Goal: Task Accomplishment & Management: Manage account settings

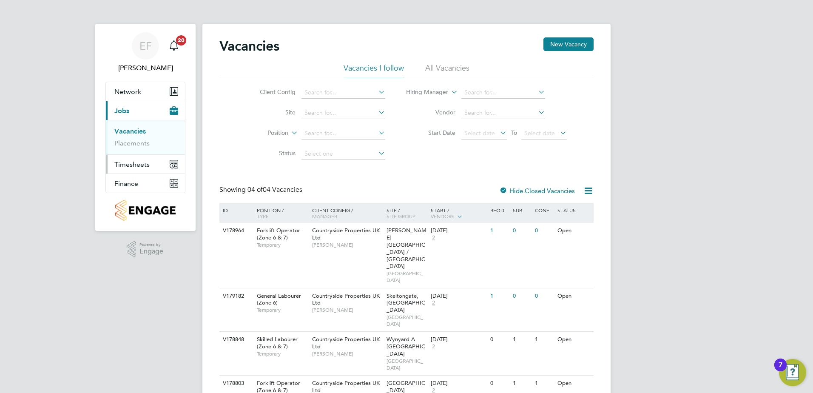
click at [141, 166] on span "Timesheets" at bounding box center [131, 164] width 35 height 8
click at [131, 152] on link "Timesheets" at bounding box center [131, 150] width 35 height 8
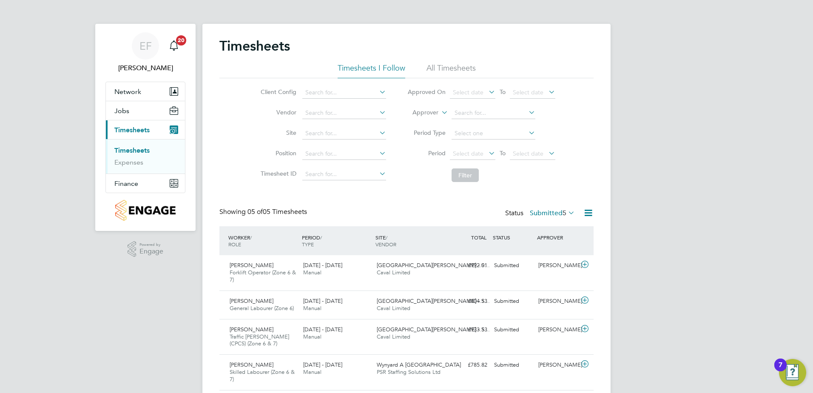
click at [541, 212] on label "Submitted 5" at bounding box center [552, 213] width 45 height 9
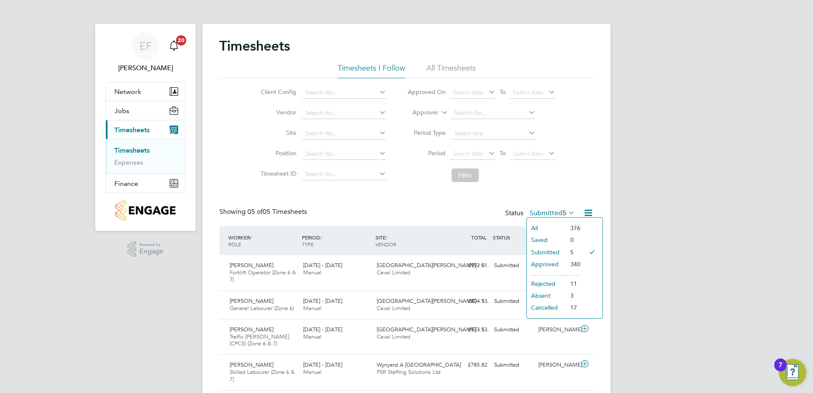
click at [365, 199] on div "Timesheets Timesheets I Follow All Timesheets Client Config Vendor Site Positio…" at bounding box center [406, 231] width 374 height 389
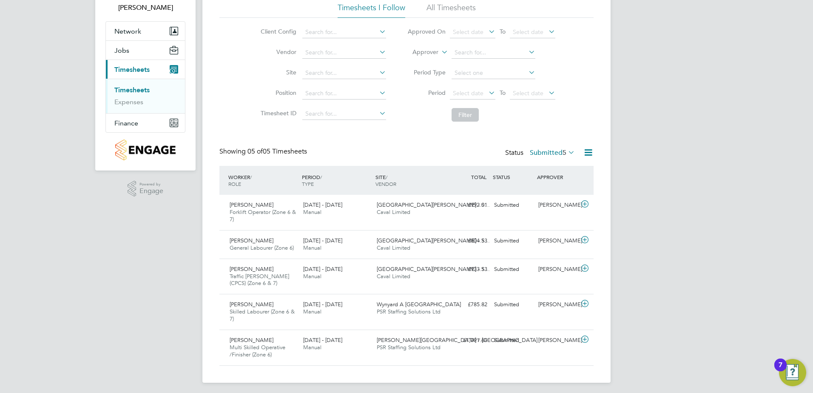
scroll to position [64, 0]
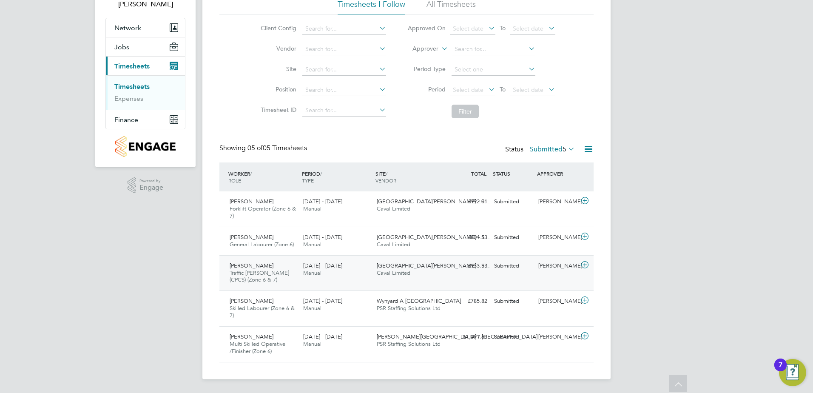
click at [587, 266] on icon at bounding box center [584, 264] width 11 height 7
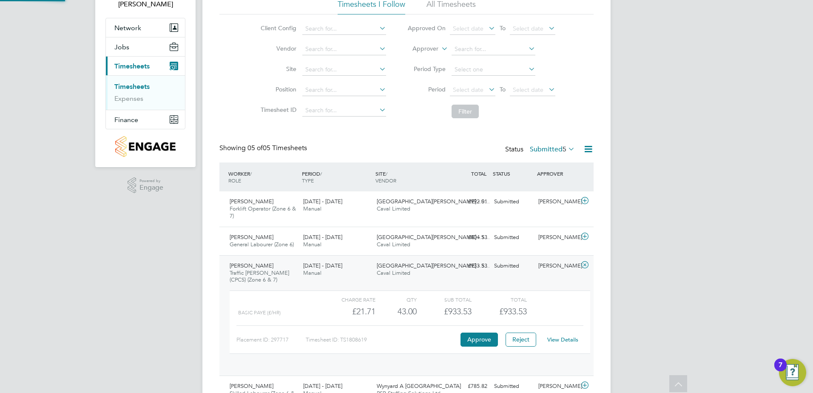
scroll to position [14, 83]
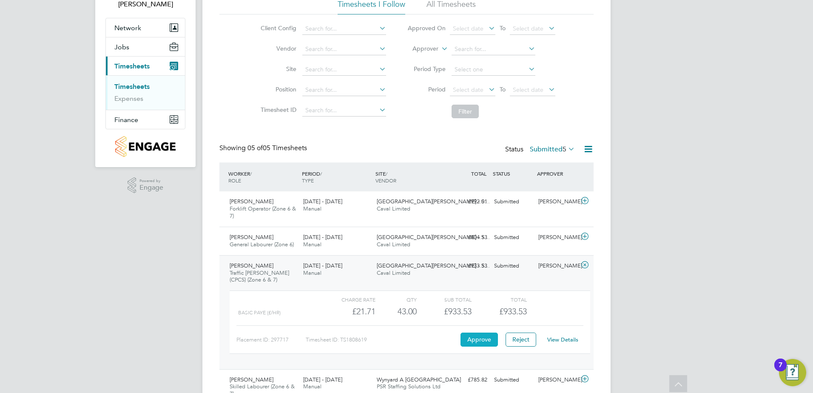
click at [480, 338] on button "Approve" at bounding box center [478, 339] width 37 height 14
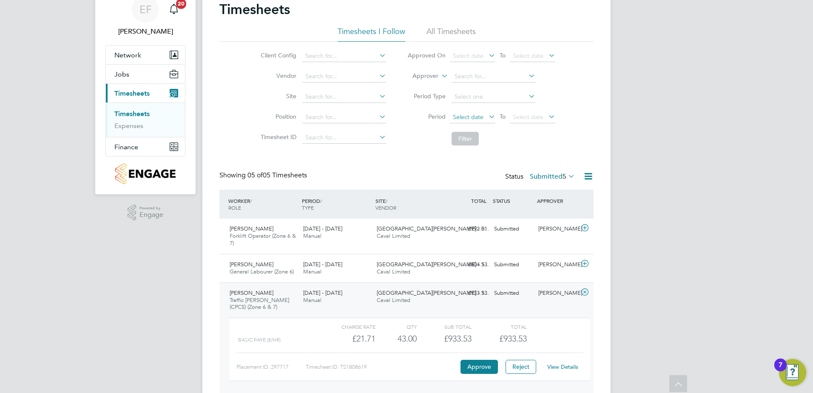
scroll to position [0, 0]
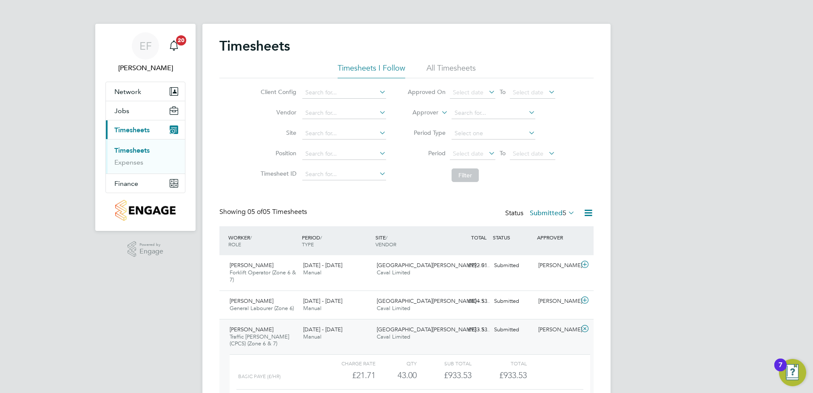
click at [447, 65] on li "All Timesheets" at bounding box center [450, 70] width 49 height 15
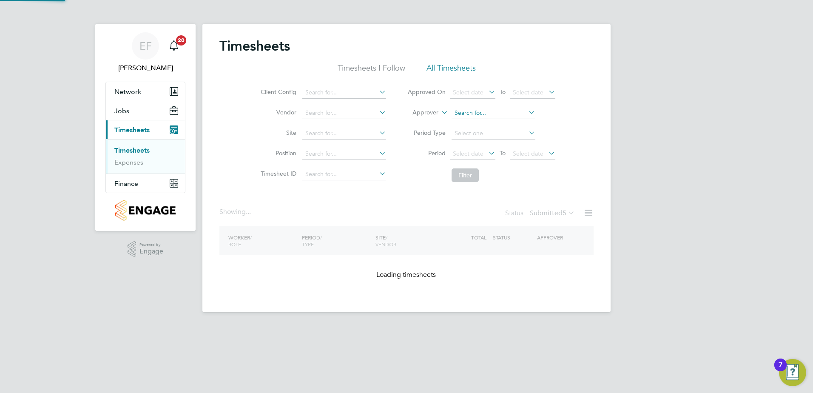
click at [470, 111] on input at bounding box center [494, 113] width 84 height 12
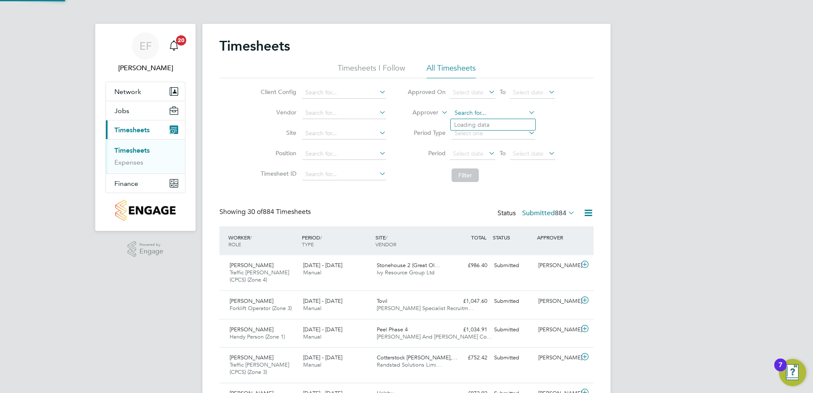
scroll to position [22, 74]
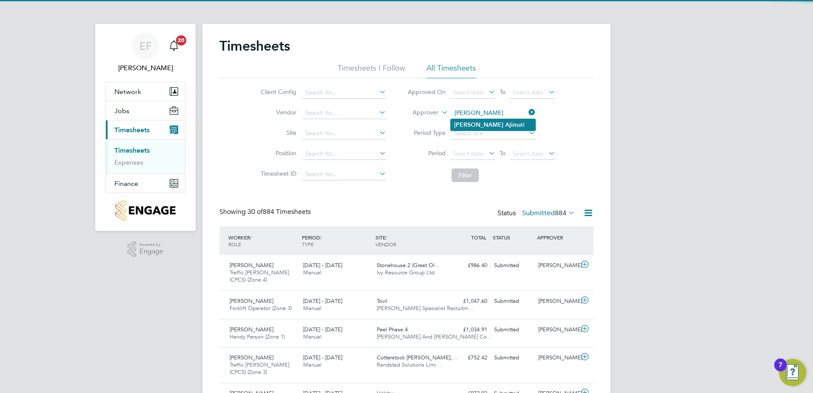
click at [471, 124] on b "Matthew" at bounding box center [478, 124] width 49 height 7
type input "Matthew Ajimati"
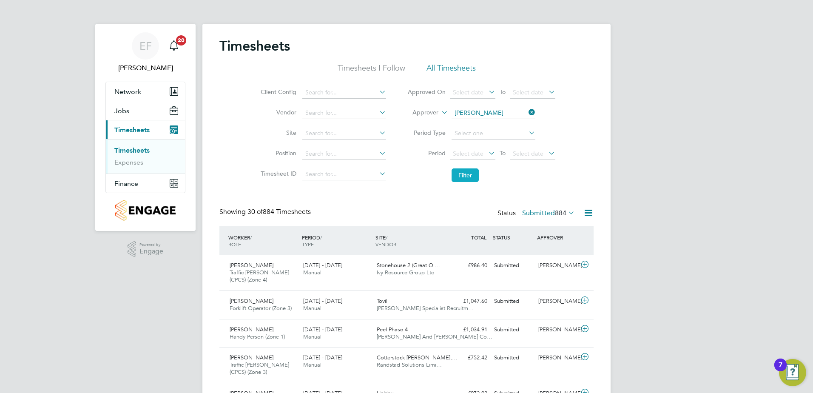
click at [462, 177] on button "Filter" at bounding box center [465, 175] width 27 height 14
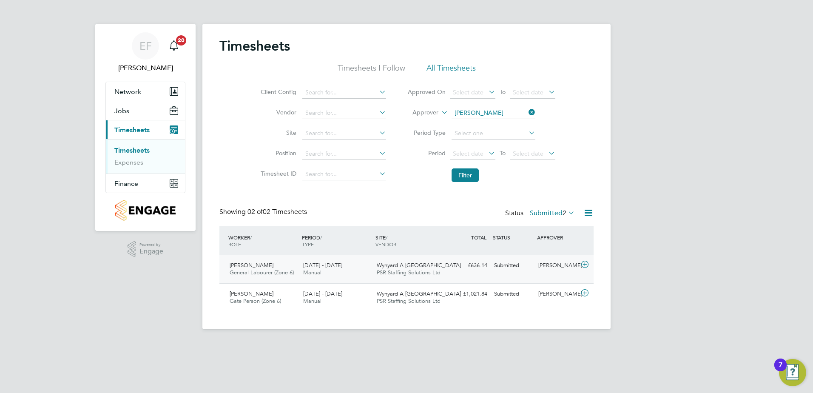
click at [588, 267] on icon at bounding box center [584, 264] width 11 height 7
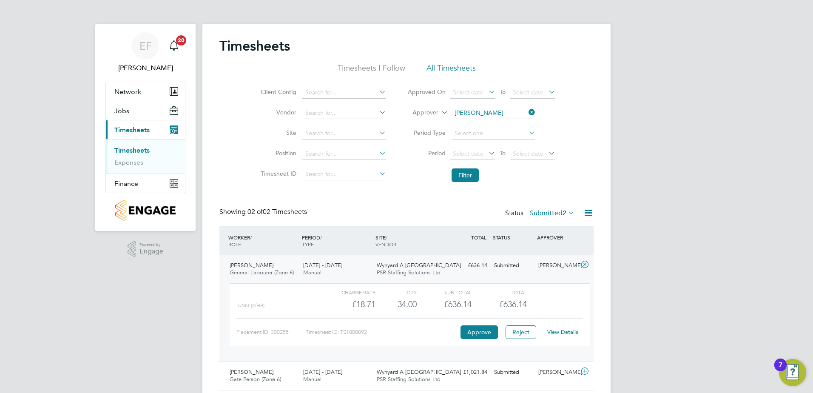
click at [567, 335] on link "View Details" at bounding box center [562, 331] width 31 height 7
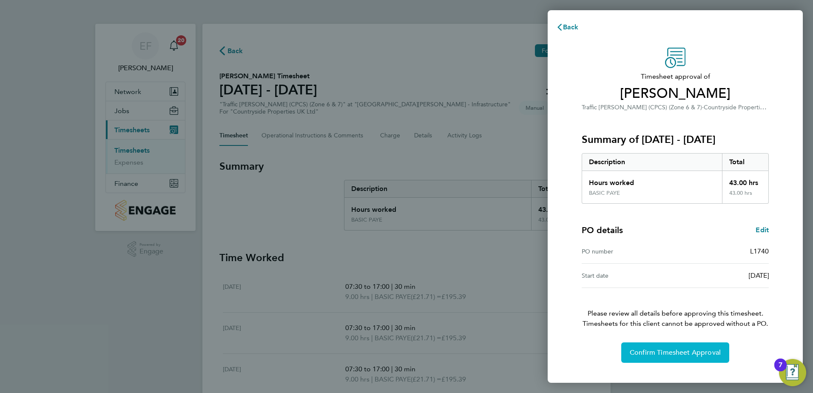
click at [655, 353] on span "Confirm Timesheet Approval" at bounding box center [675, 352] width 91 height 9
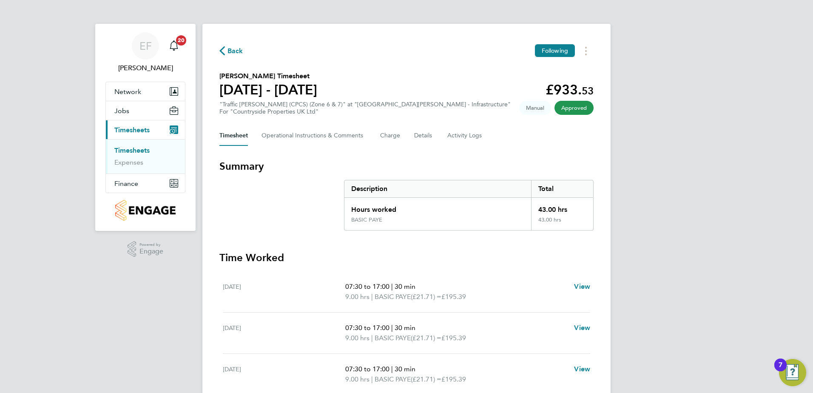
click at [131, 149] on link "Timesheets" at bounding box center [131, 150] width 35 height 8
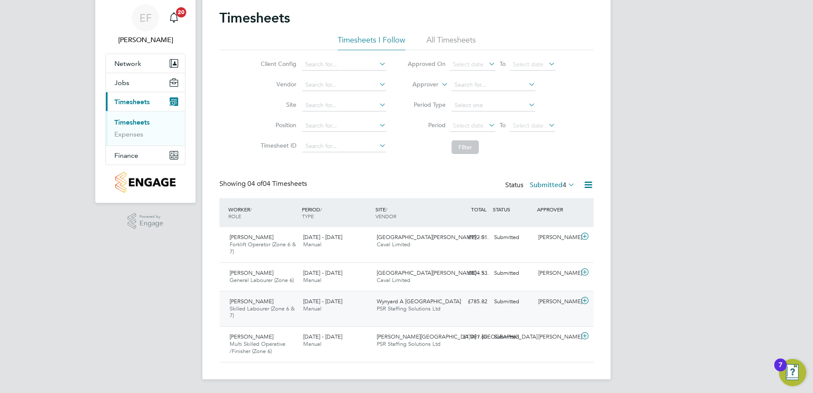
click at [583, 298] on icon at bounding box center [584, 300] width 11 height 7
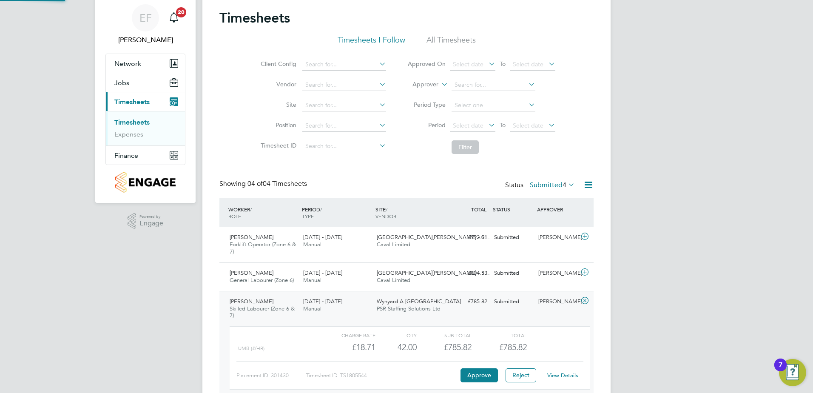
scroll to position [14, 83]
click at [488, 375] on button "Approve" at bounding box center [478, 375] width 37 height 14
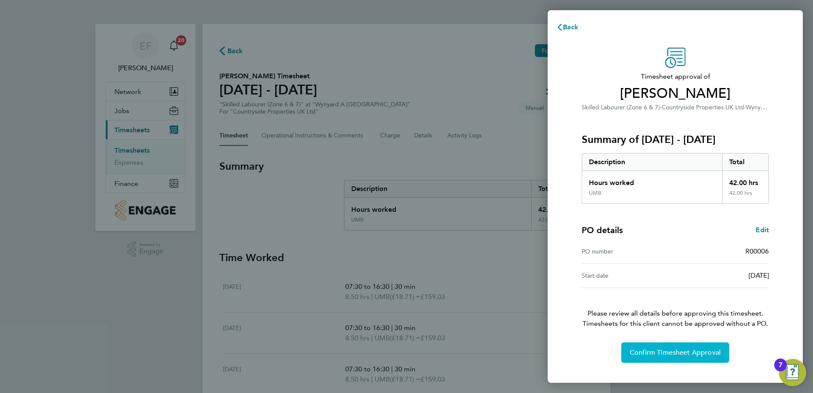
click at [669, 352] on span "Confirm Timesheet Approval" at bounding box center [675, 352] width 91 height 9
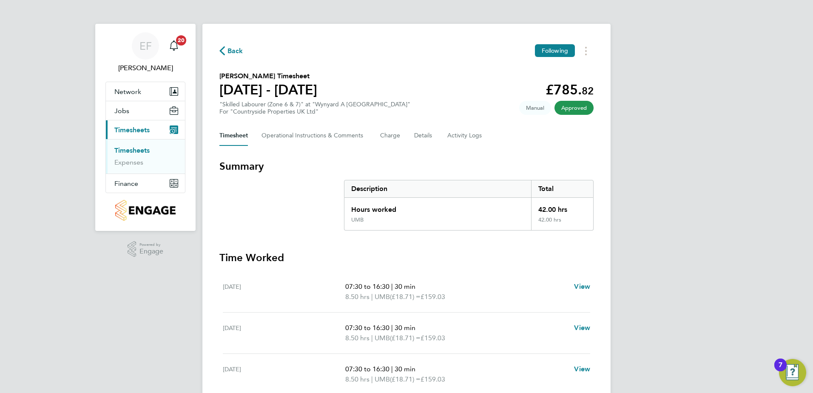
click at [139, 151] on link "Timesheets" at bounding box center [131, 150] width 35 height 8
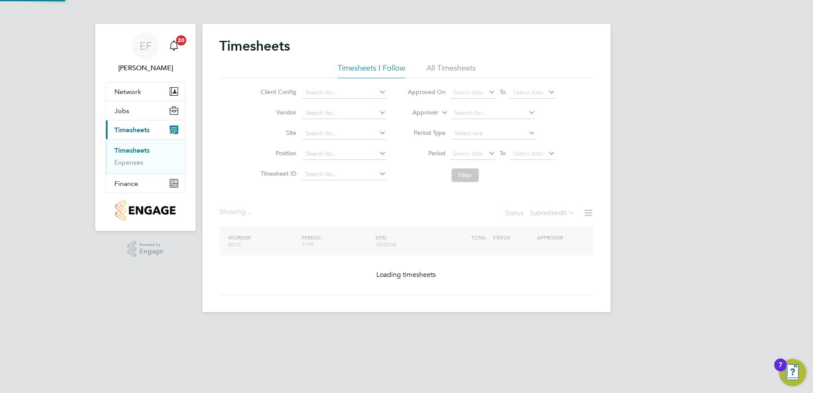
click at [451, 68] on li "All Timesheets" at bounding box center [450, 70] width 49 height 15
click at [459, 114] on input at bounding box center [494, 113] width 84 height 12
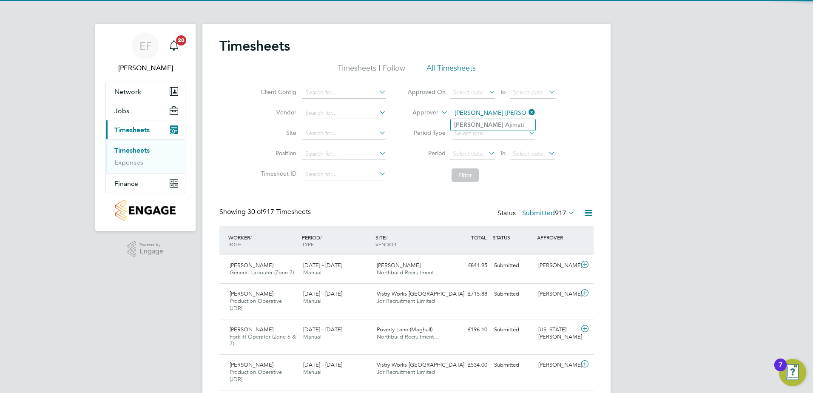
click at [474, 124] on b "Matthew" at bounding box center [478, 124] width 49 height 7
type input "Matthew Ajimati"
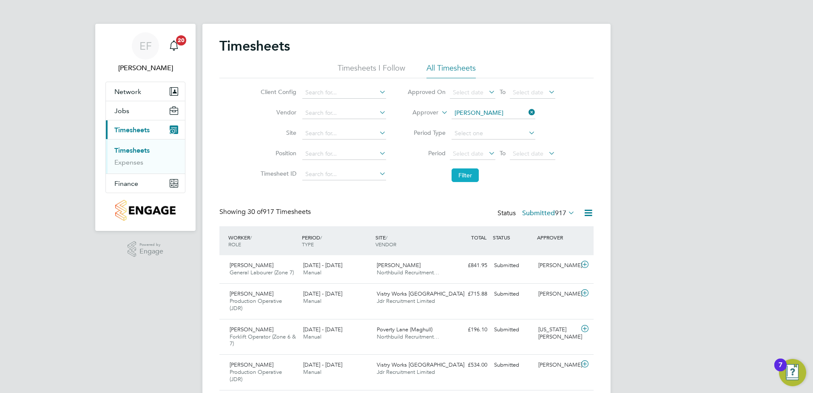
click at [466, 177] on button "Filter" at bounding box center [465, 175] width 27 height 14
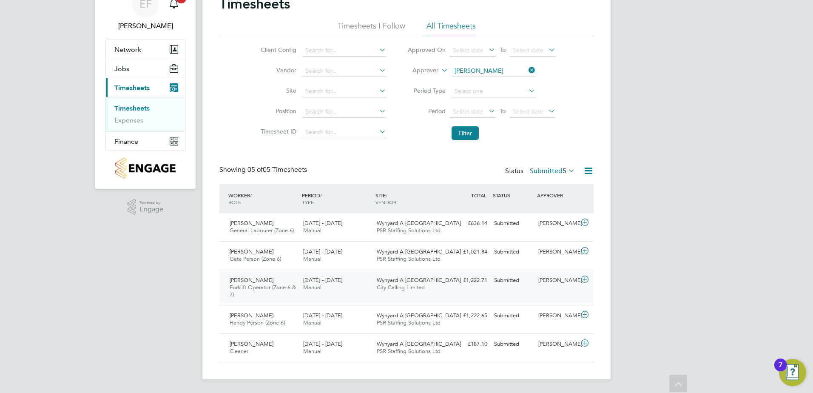
click at [587, 281] on icon at bounding box center [584, 279] width 11 height 7
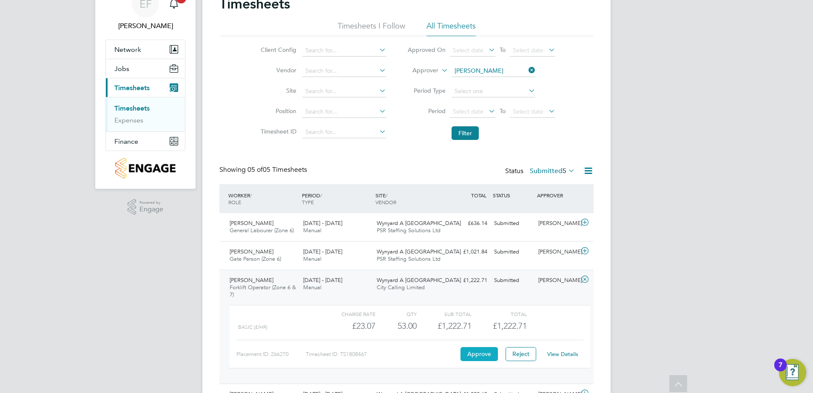
click at [469, 349] on div "Placement ID: 266270 Timesheet ID: TS1808467 Approve Reject View Details" at bounding box center [409, 350] width 347 height 21
click at [475, 356] on button "Approve" at bounding box center [478, 354] width 37 height 14
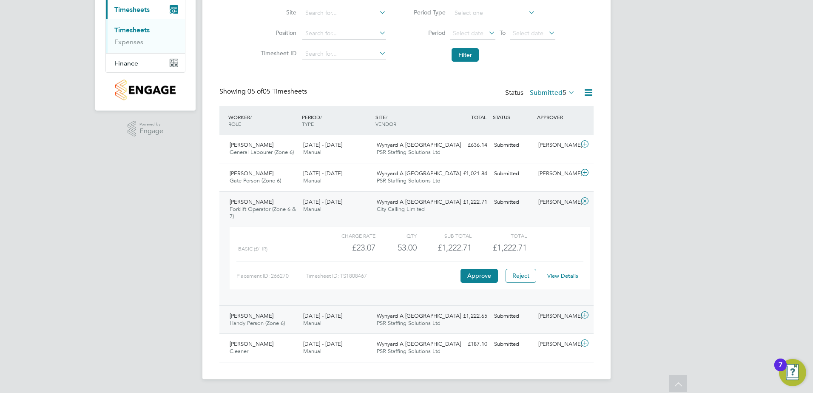
click at [588, 316] on icon at bounding box center [584, 315] width 11 height 7
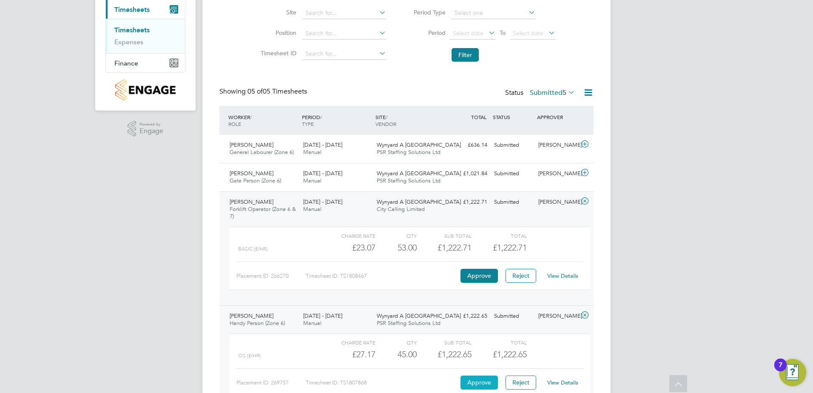
click at [472, 384] on button "Approve" at bounding box center [478, 382] width 37 height 14
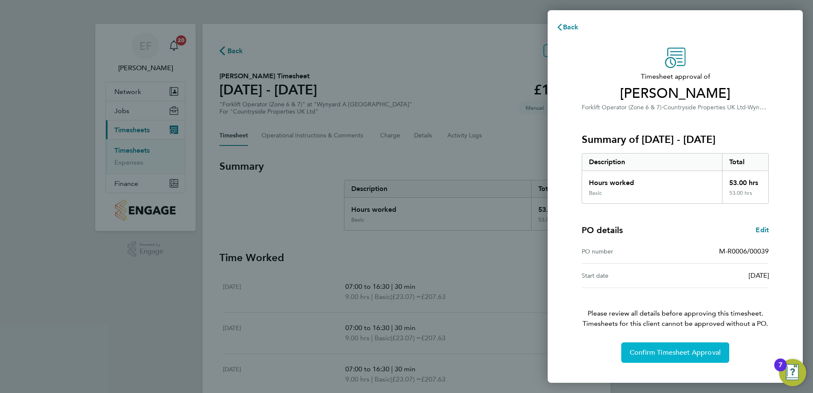
click at [693, 355] on span "Confirm Timesheet Approval" at bounding box center [675, 352] width 91 height 9
click at [675, 354] on span "Confirm Timesheet Approval" at bounding box center [675, 352] width 91 height 9
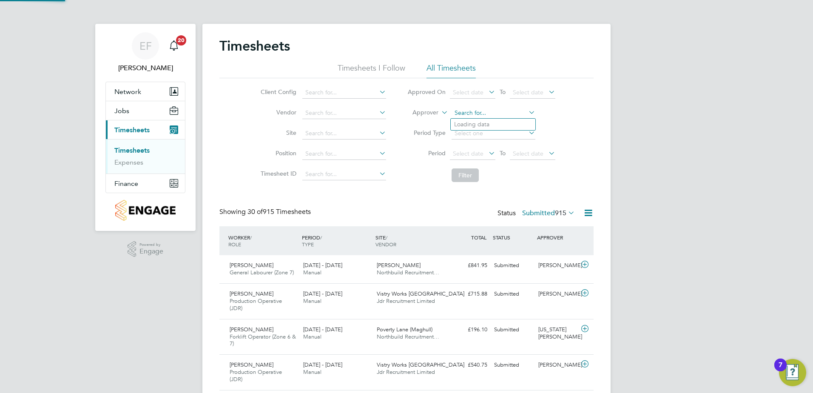
click at [480, 114] on input at bounding box center [494, 113] width 84 height 12
click at [490, 120] on li "[PERSON_NAME]" at bounding box center [493, 124] width 85 height 11
type input "[PERSON_NAME]"
click at [467, 178] on button "Filter" at bounding box center [465, 175] width 27 height 14
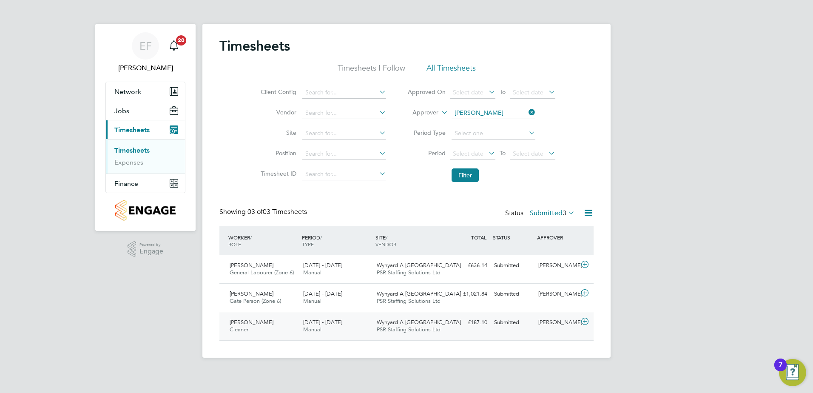
click at [585, 324] on icon at bounding box center [584, 321] width 11 height 7
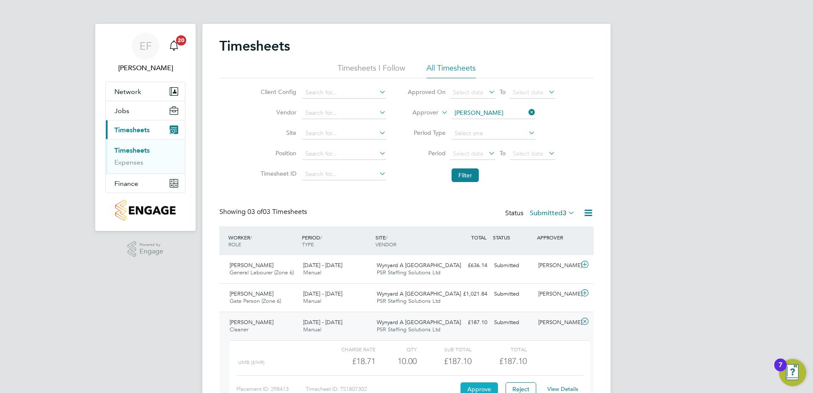
click at [488, 385] on button "Approve" at bounding box center [478, 389] width 37 height 14
click at [585, 263] on icon at bounding box center [584, 264] width 11 height 7
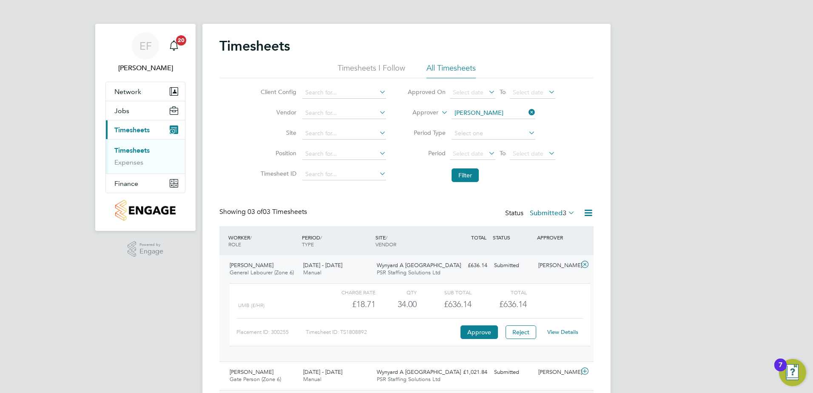
click at [567, 332] on link "View Details" at bounding box center [562, 331] width 31 height 7
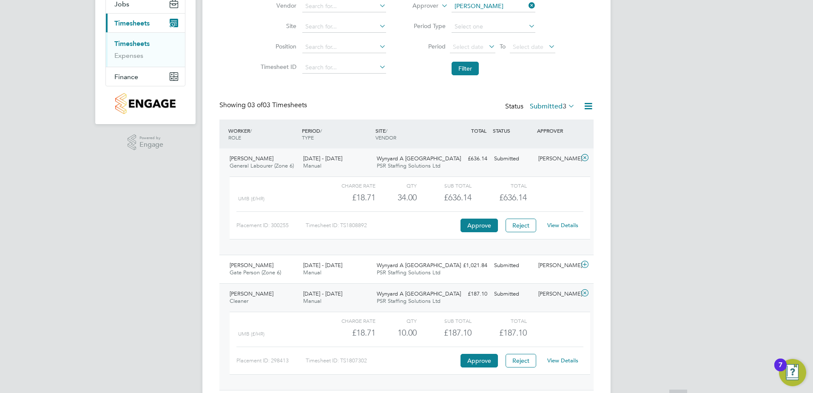
scroll to position [128, 0]
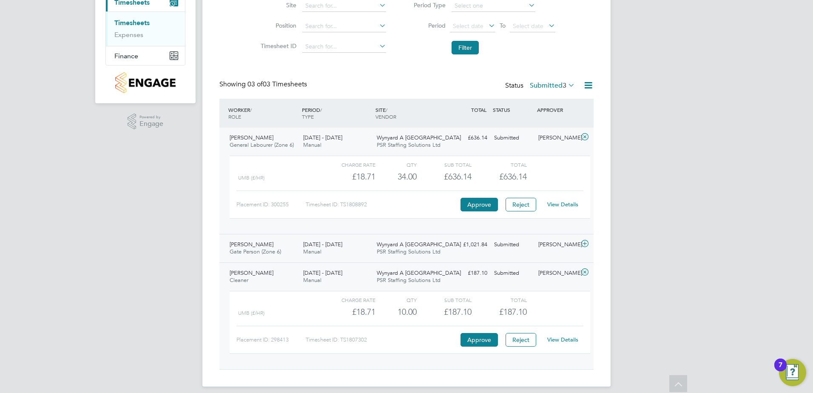
click at [586, 244] on icon at bounding box center [584, 243] width 11 height 7
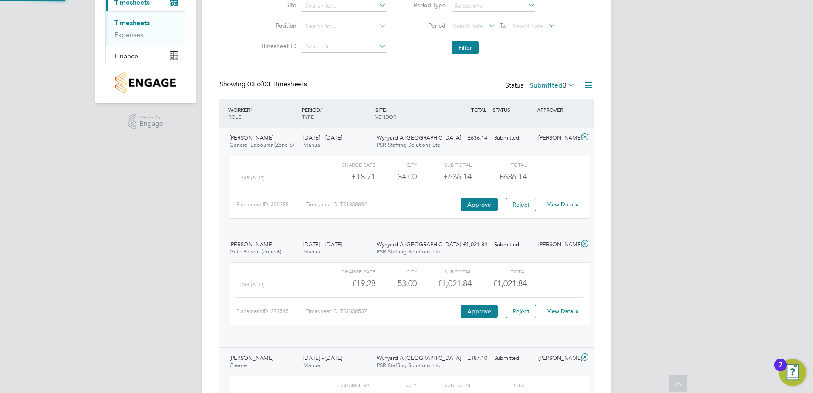
scroll to position [14, 83]
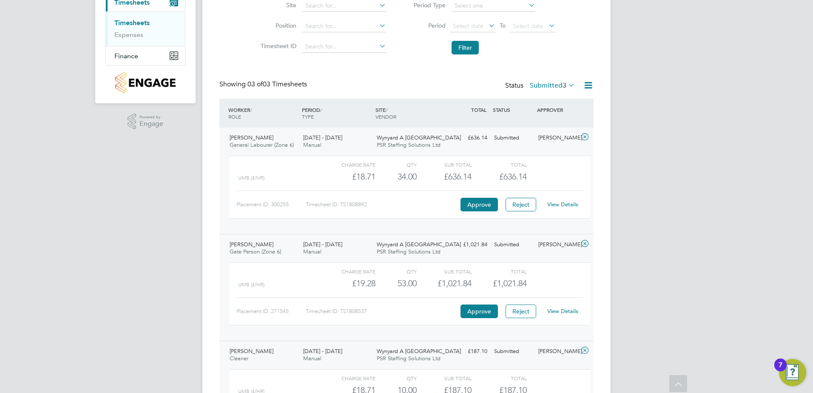
click at [566, 312] on link "View Details" at bounding box center [562, 310] width 31 height 7
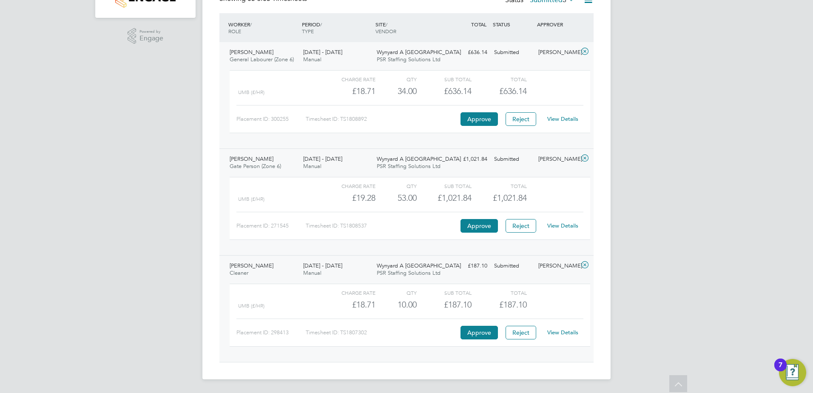
scroll to position [0, 0]
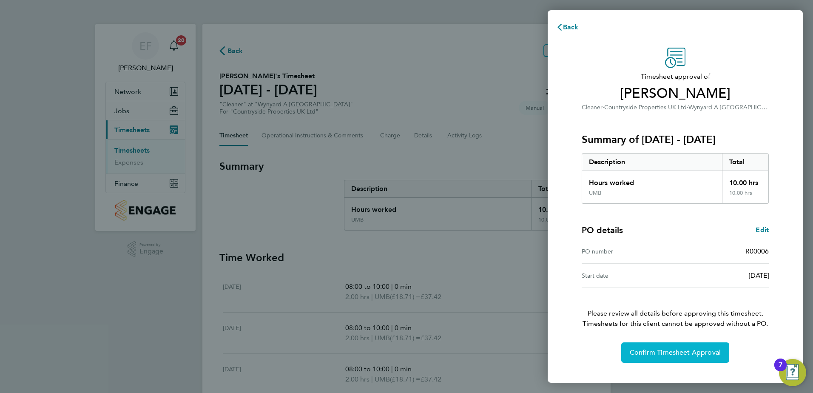
click at [687, 353] on span "Confirm Timesheet Approval" at bounding box center [675, 352] width 91 height 9
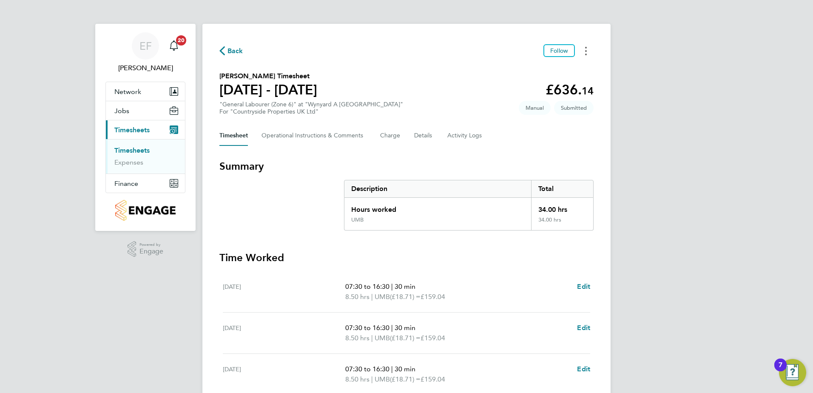
click at [591, 54] on button "Timesheets Menu" at bounding box center [585, 50] width 15 height 13
click at [524, 85] on link "Download timesheet" at bounding box center [542, 86] width 102 height 17
click at [590, 51] on button "Timesheets Menu" at bounding box center [585, 50] width 15 height 13
click at [543, 91] on link "Download timesheet" at bounding box center [542, 86] width 102 height 17
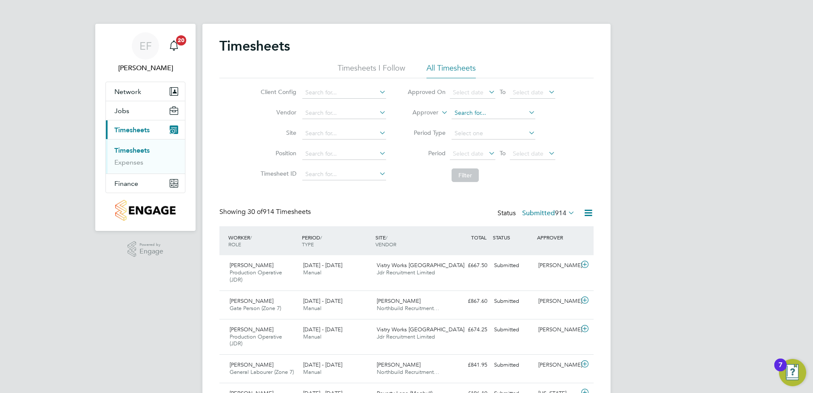
click at [469, 113] on input at bounding box center [494, 113] width 84 height 12
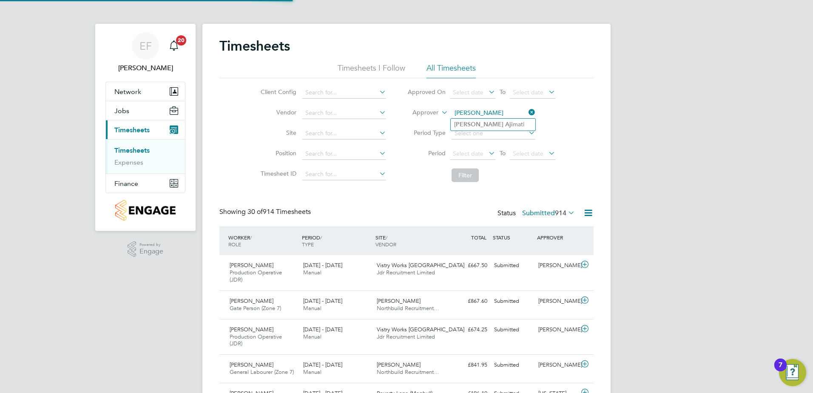
click at [486, 128] on li "Matthew Aji mati" at bounding box center [493, 124] width 85 height 11
type input "Matthew Ajimati"
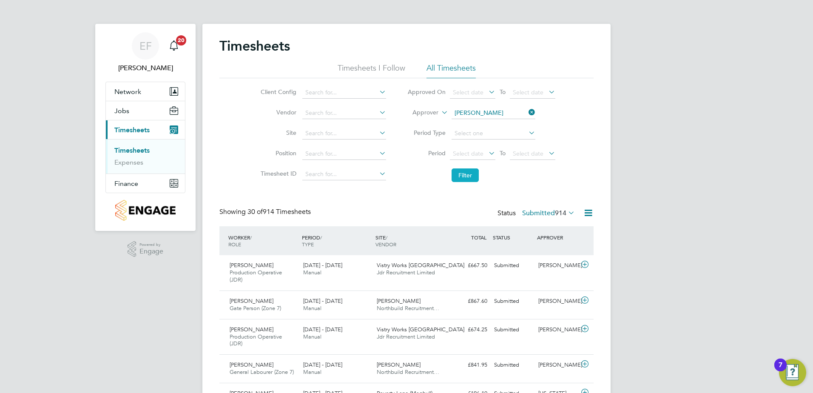
click at [476, 174] on button "Filter" at bounding box center [465, 175] width 27 height 14
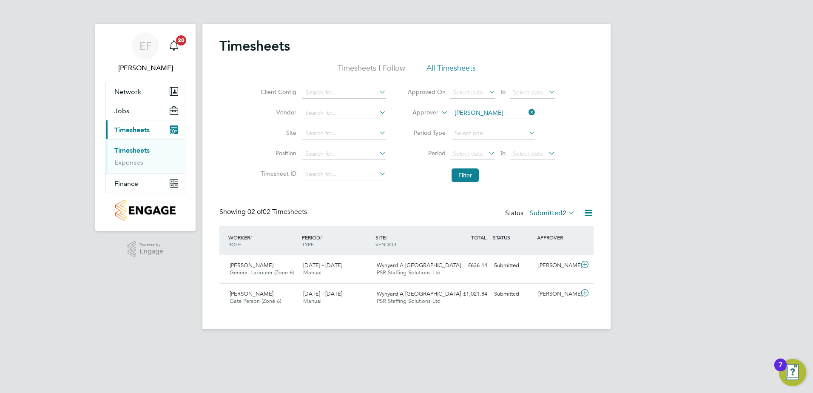
click at [386, 67] on li "Timesheets I Follow" at bounding box center [372, 70] width 68 height 15
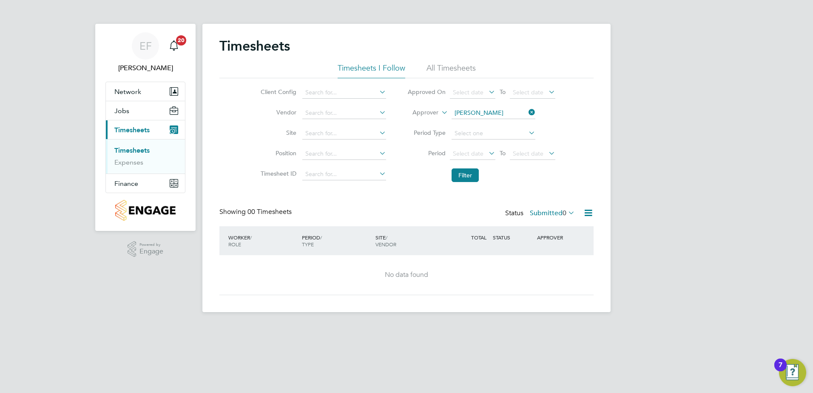
click at [527, 115] on icon at bounding box center [527, 112] width 0 height 12
click at [457, 173] on button "Filter" at bounding box center [465, 175] width 27 height 14
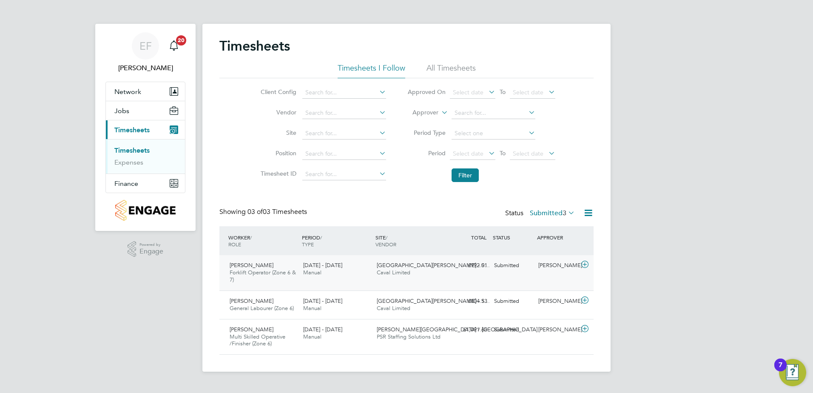
click at [583, 265] on icon at bounding box center [584, 264] width 11 height 7
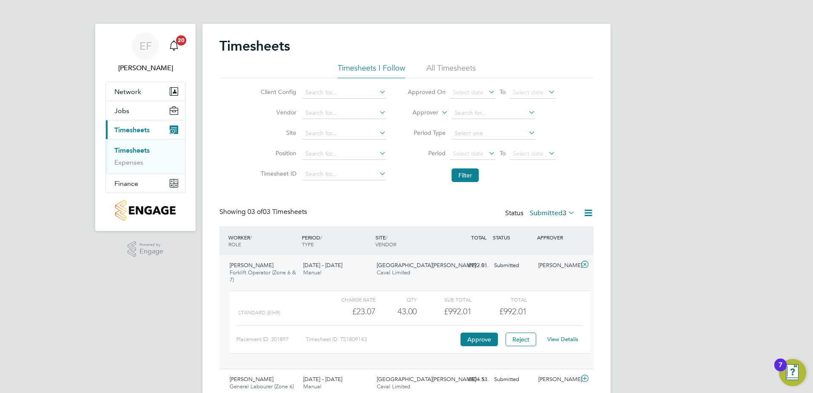
click at [568, 339] on link "View Details" at bounding box center [562, 338] width 31 height 7
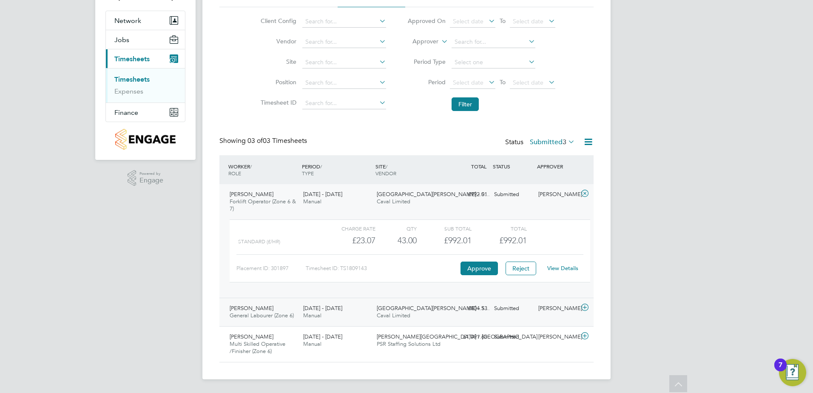
click at [587, 310] on icon at bounding box center [584, 307] width 11 height 7
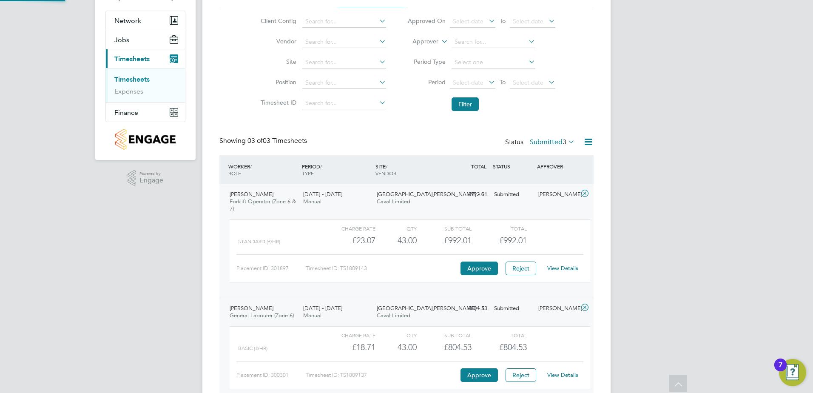
scroll to position [14, 83]
click at [565, 376] on link "View Details" at bounding box center [562, 374] width 31 height 7
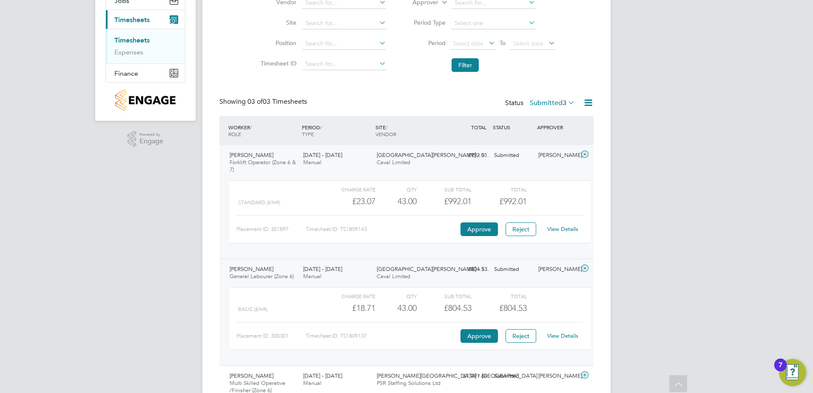
scroll to position [149, 0]
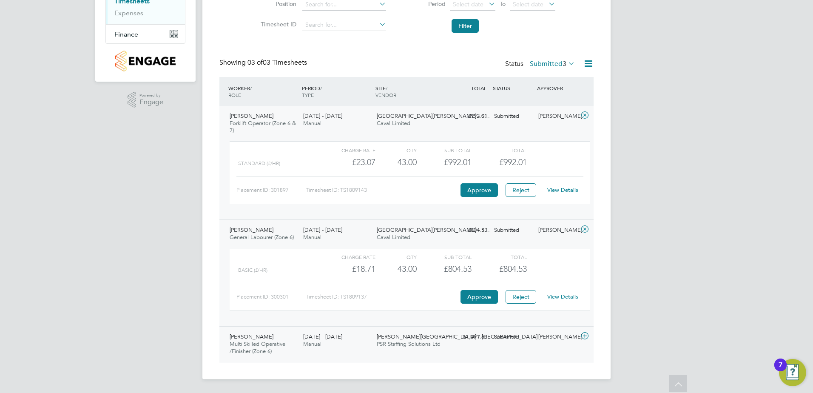
click at [585, 335] on icon at bounding box center [584, 335] width 11 height 7
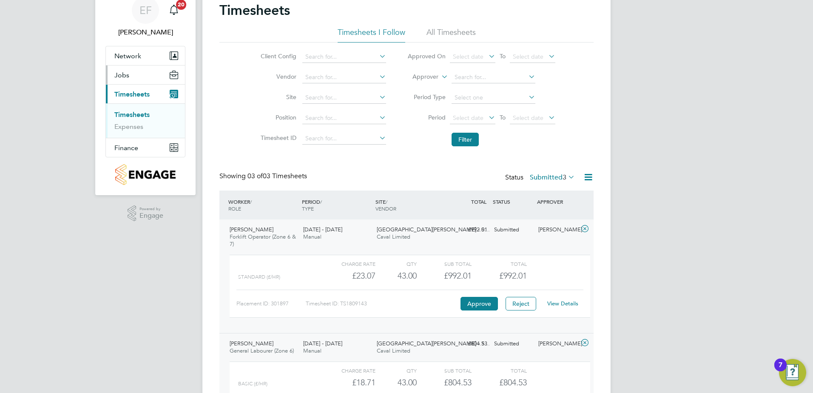
scroll to position [85, 0]
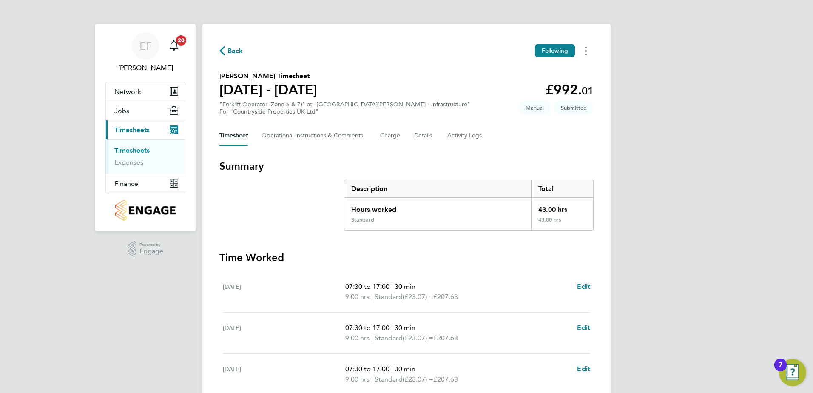
click at [582, 52] on button "Timesheets Menu" at bounding box center [585, 50] width 15 height 13
click at [521, 85] on link "Download timesheet" at bounding box center [542, 86] width 102 height 17
click at [585, 52] on icon "Timesheets Menu" at bounding box center [586, 51] width 2 height 9
click at [527, 88] on link "Download timesheet" at bounding box center [542, 86] width 102 height 17
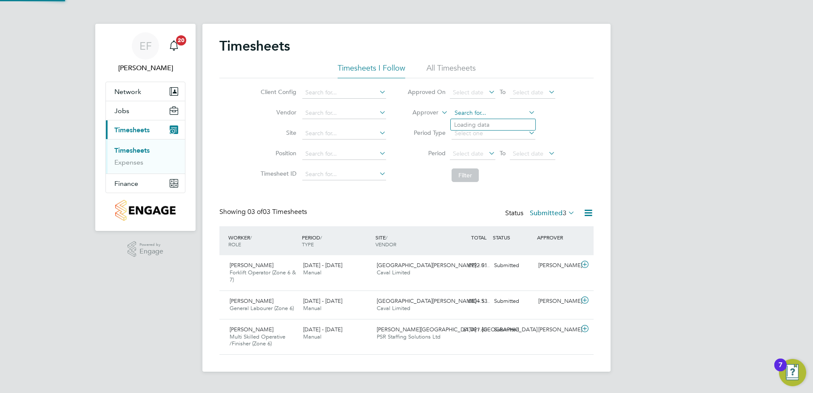
click at [472, 112] on input at bounding box center [494, 113] width 84 height 12
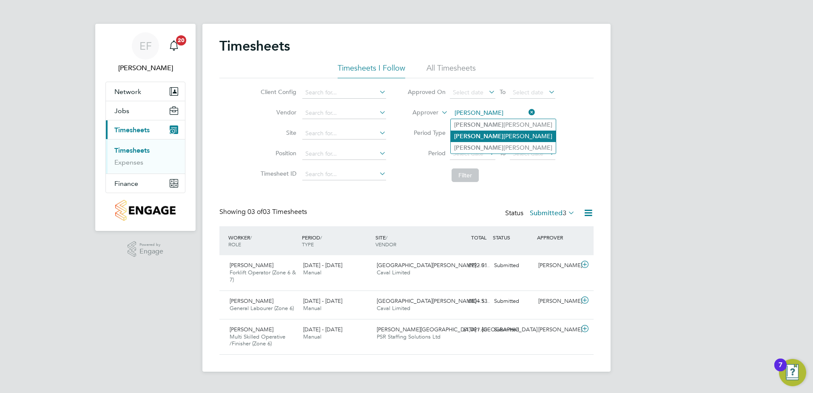
click at [477, 133] on li "Tyler Kelly" at bounding box center [503, 136] width 105 height 11
type input "Tyler Kelly"
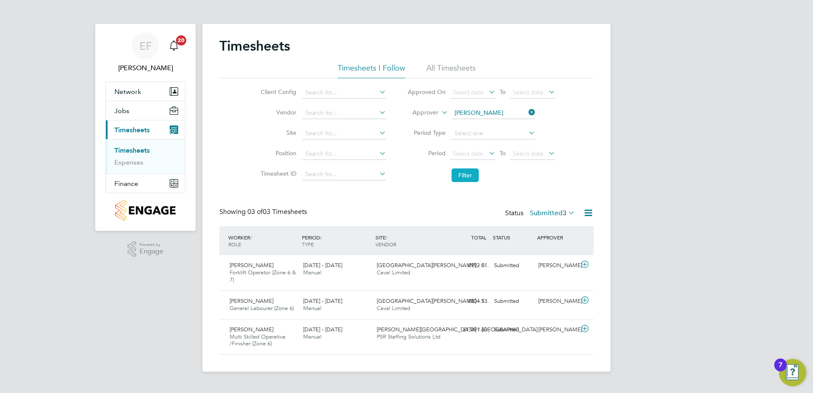
click at [468, 177] on button "Filter" at bounding box center [465, 175] width 27 height 14
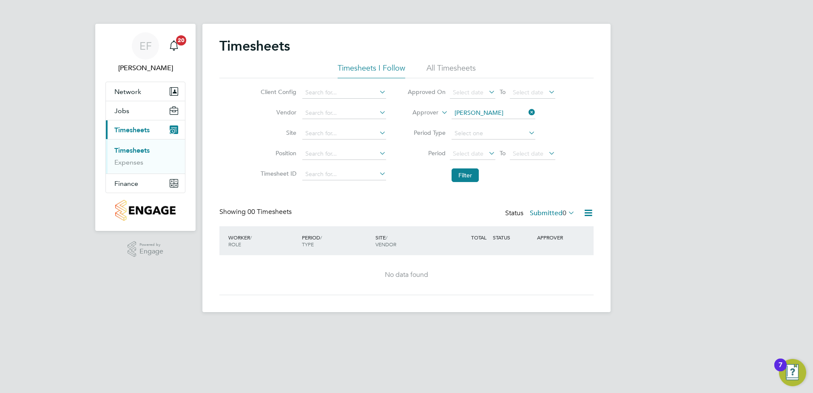
click at [450, 64] on li "All Timesheets" at bounding box center [450, 70] width 49 height 15
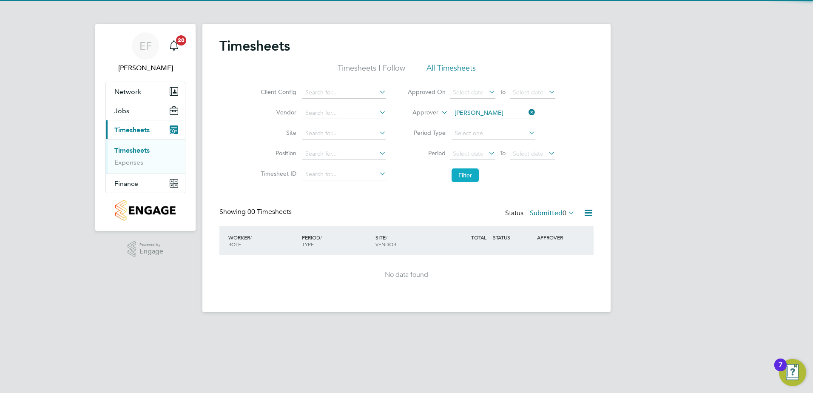
click at [472, 174] on button "Filter" at bounding box center [465, 175] width 27 height 14
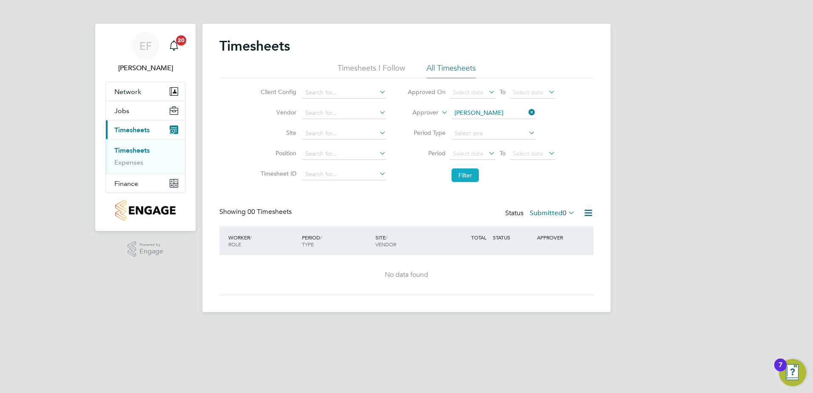
click at [472, 176] on button "Filter" at bounding box center [465, 175] width 27 height 14
click at [527, 115] on icon at bounding box center [527, 112] width 0 height 12
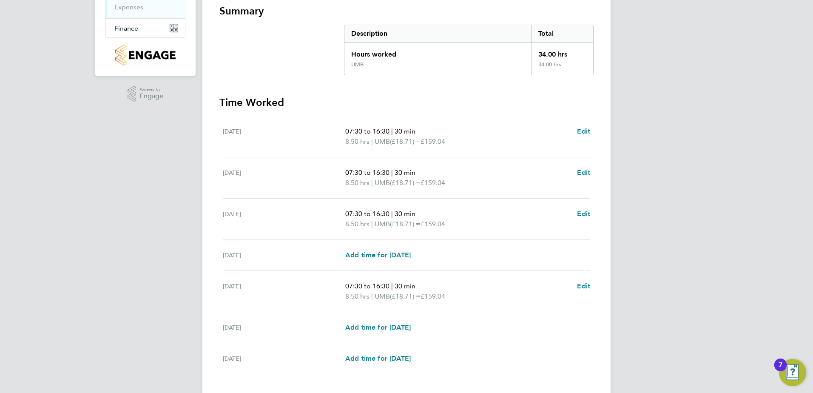
scroll to position [170, 0]
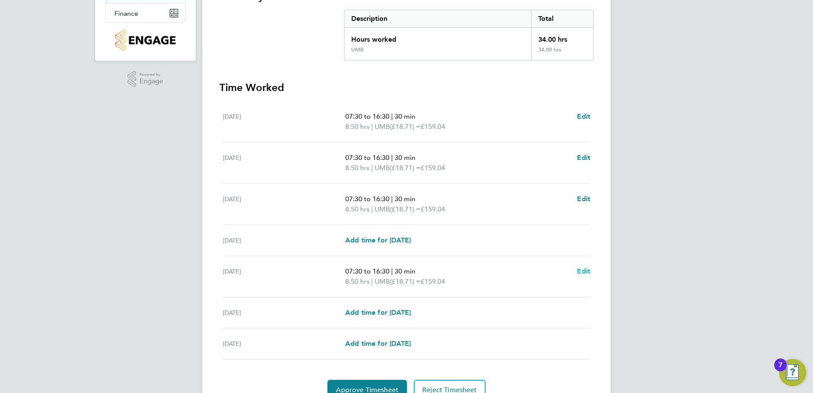
click at [587, 273] on span "Edit" at bounding box center [583, 271] width 13 height 8
select select "30"
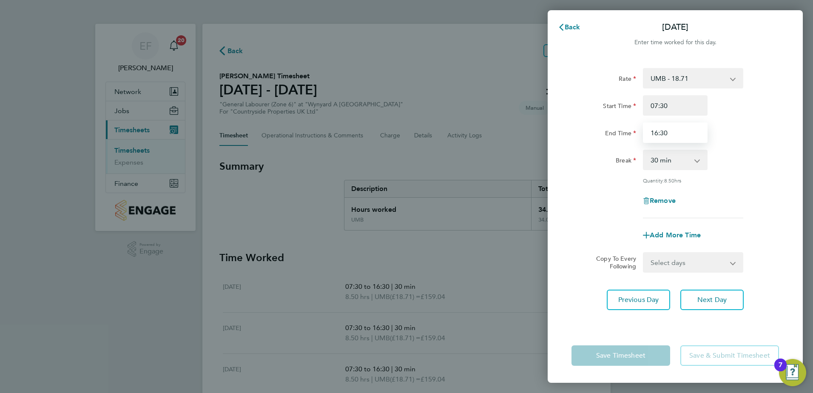
click at [655, 131] on input "16:30" at bounding box center [675, 132] width 65 height 20
type input "15:30"
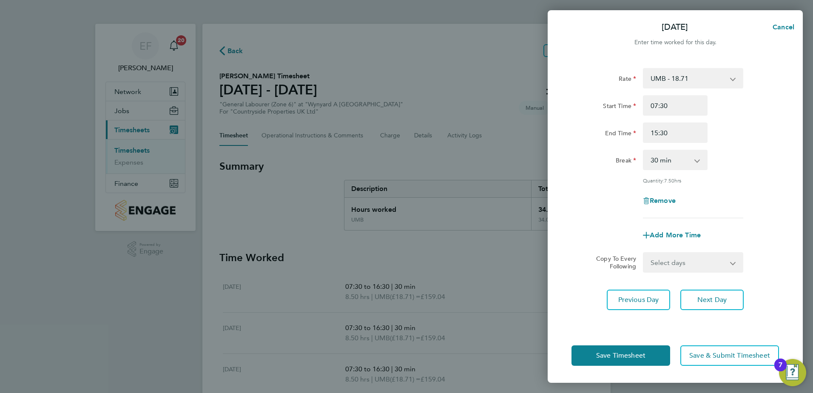
click at [750, 169] on div "Break 0 min 15 min 30 min 45 min 60 min 75 min 90 min" at bounding box center [675, 160] width 214 height 20
click at [721, 359] on span "Save & Submit Timesheet" at bounding box center [729, 355] width 81 height 9
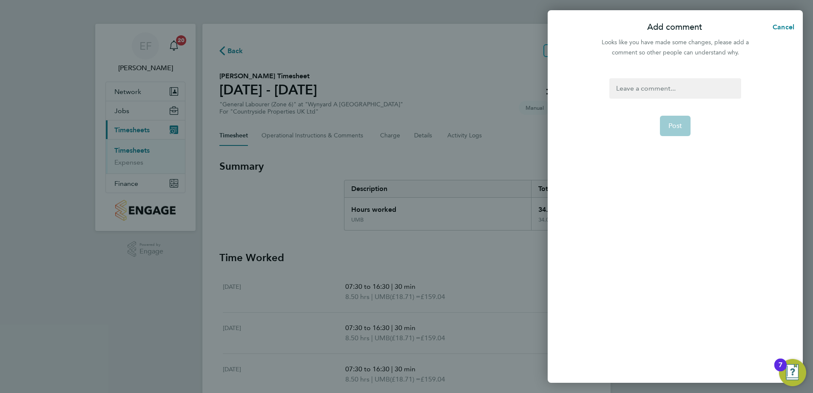
click at [673, 125] on app-form-button "Post" at bounding box center [675, 126] width 31 height 20
click at [648, 83] on div at bounding box center [674, 88] width 131 height 20
click at [645, 88] on div at bounding box center [674, 88] width 131 height 20
click at [679, 133] on span "Post" at bounding box center [675, 136] width 14 height 9
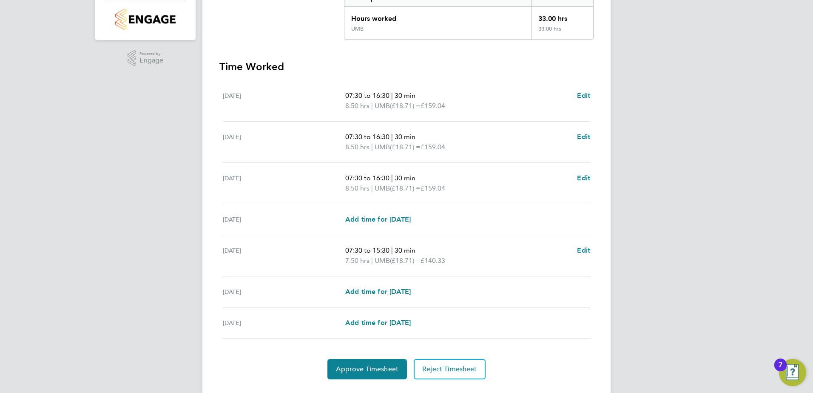
scroll to position [211, 0]
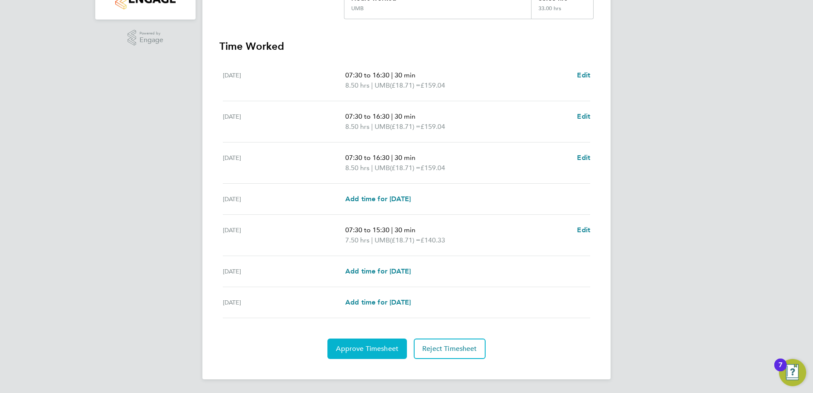
click at [372, 350] on span "Approve Timesheet" at bounding box center [367, 348] width 62 height 9
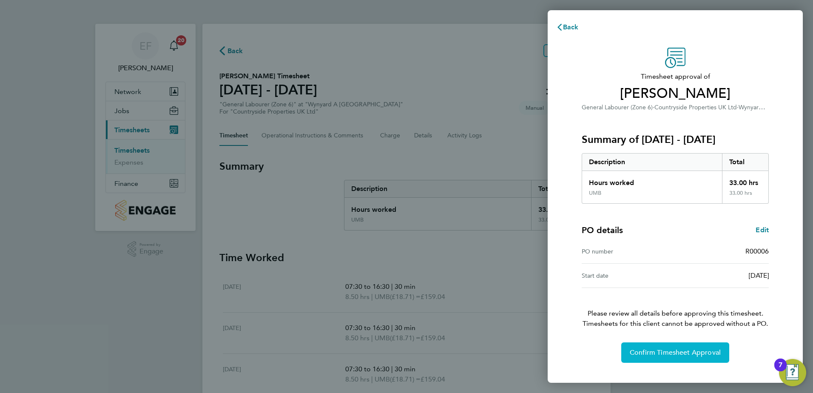
click at [666, 350] on span "Confirm Timesheet Approval" at bounding box center [675, 352] width 91 height 9
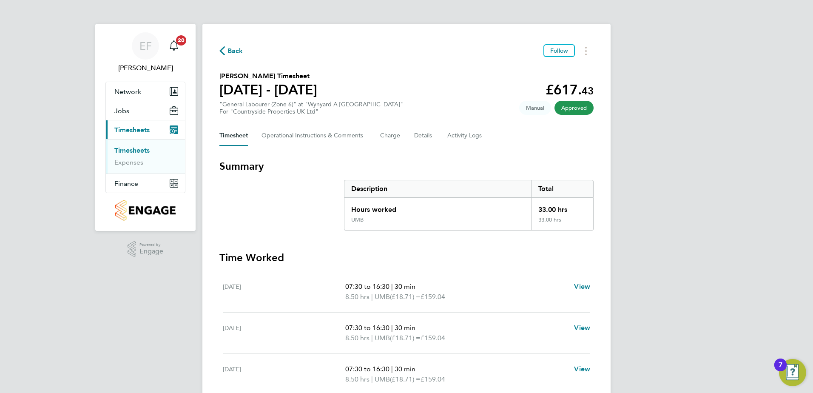
click at [135, 150] on link "Timesheets" at bounding box center [131, 150] width 35 height 8
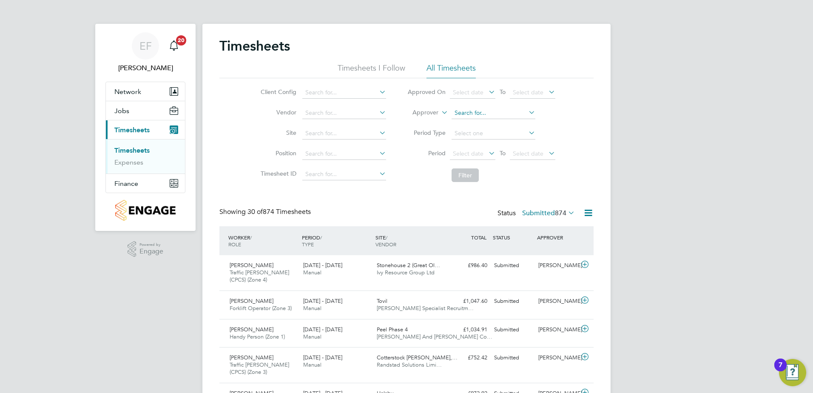
click at [473, 113] on input at bounding box center [494, 113] width 84 height 12
type input "matthew ajim"
click at [470, 131] on input at bounding box center [494, 134] width 84 height 12
click at [473, 114] on input at bounding box center [494, 113] width 84 height 12
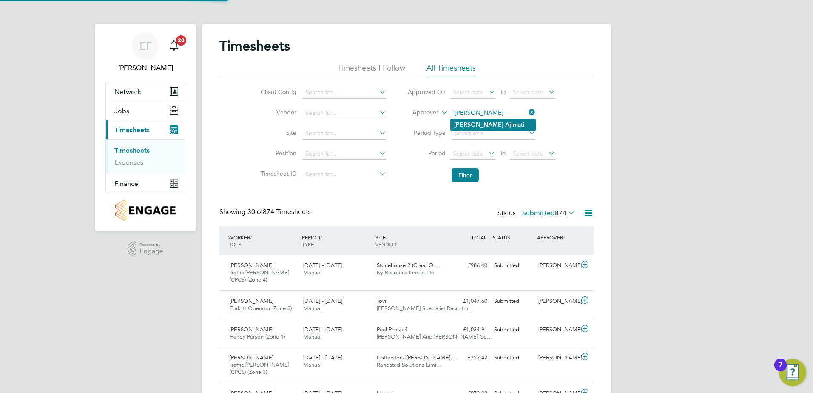
click at [479, 121] on b "Matthew" at bounding box center [478, 124] width 49 height 7
type input "Matthew Ajimati"
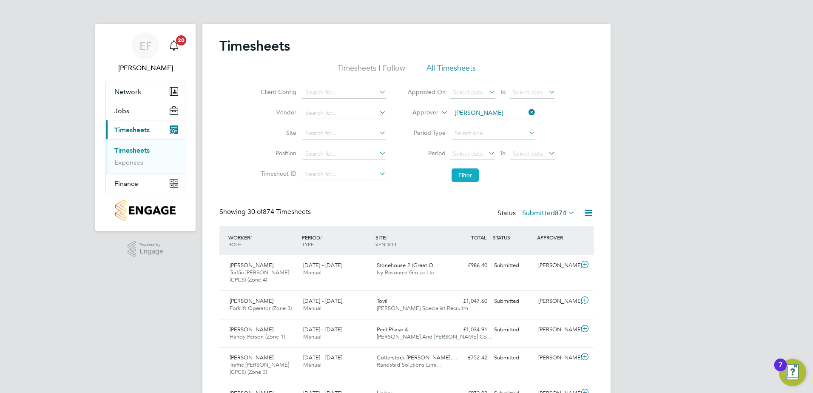
click at [469, 174] on button "Filter" at bounding box center [465, 175] width 27 height 14
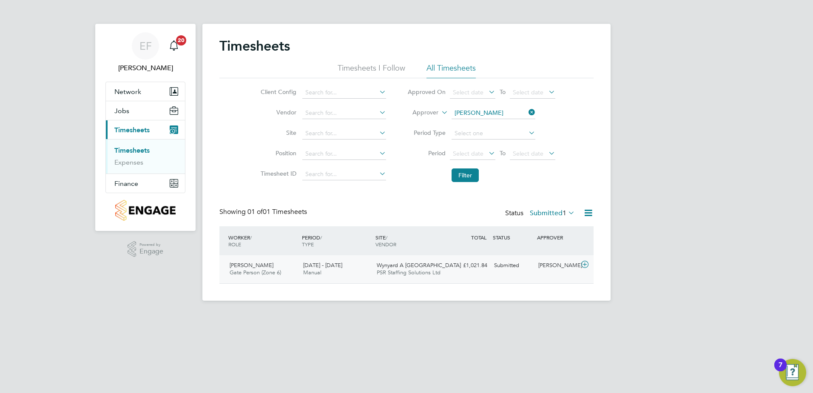
click at [583, 262] on icon at bounding box center [584, 264] width 11 height 7
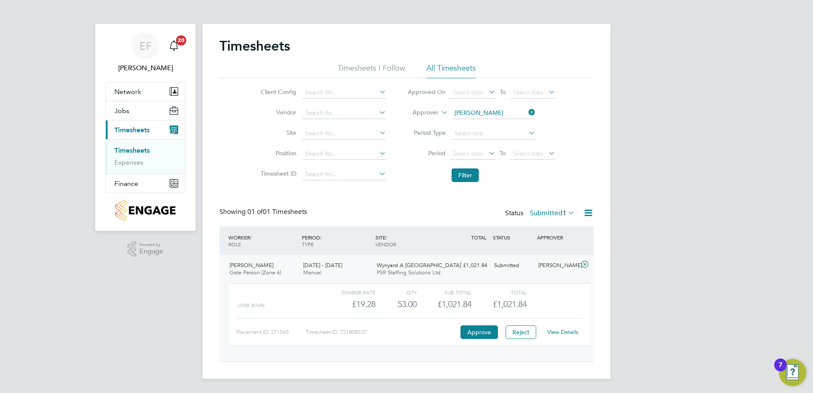
click at [553, 332] on link "View Details" at bounding box center [562, 331] width 31 height 7
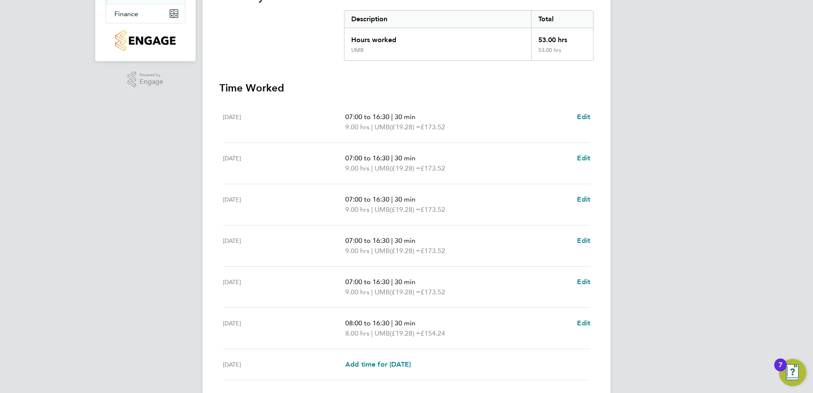
scroll to position [213, 0]
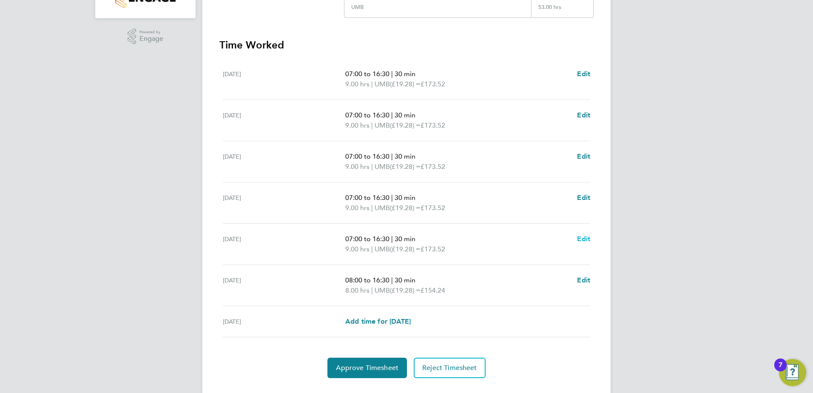
click at [583, 240] on span "Edit" at bounding box center [583, 239] width 13 height 8
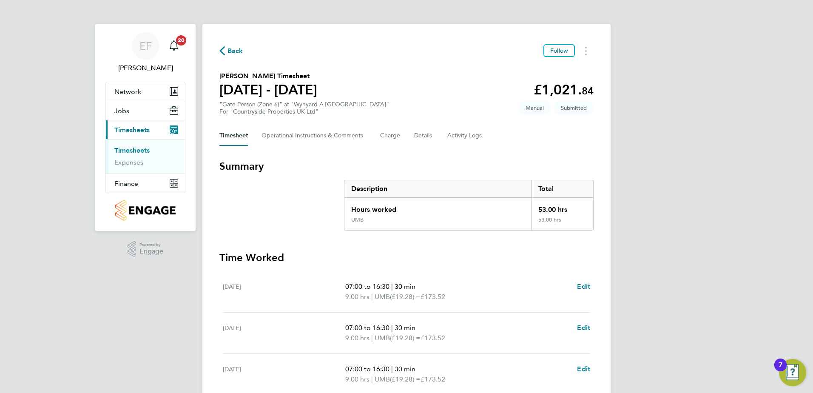
select select "30"
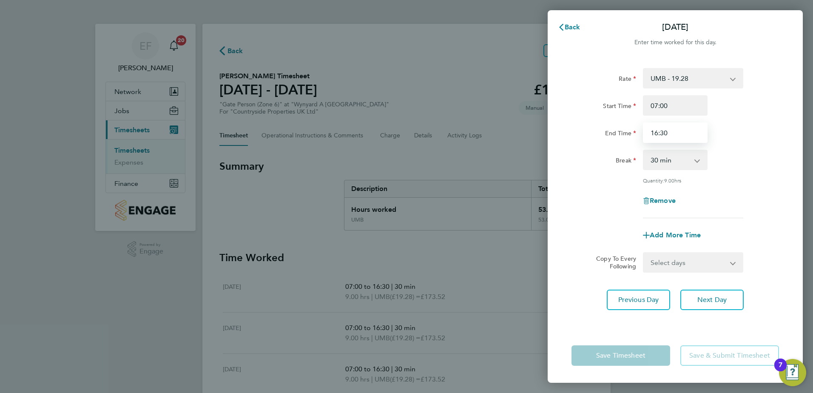
click at [655, 136] on input "16:30" at bounding box center [675, 132] width 65 height 20
type input "15:30"
click at [724, 138] on div "End Time 15:30" at bounding box center [675, 132] width 214 height 20
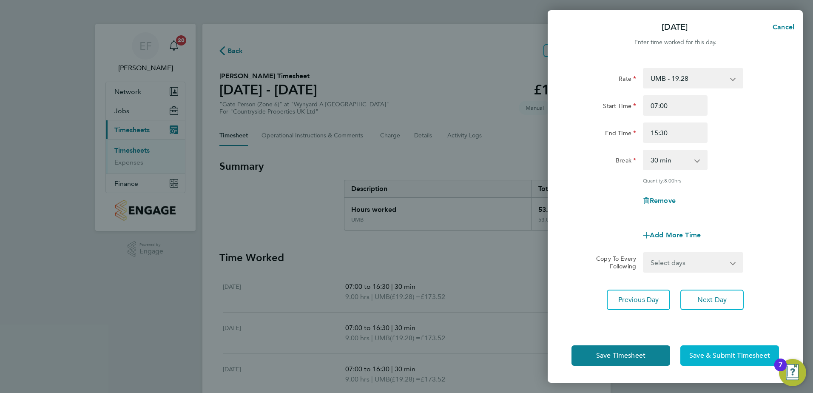
click at [701, 352] on span "Save & Submit Timesheet" at bounding box center [729, 355] width 81 height 9
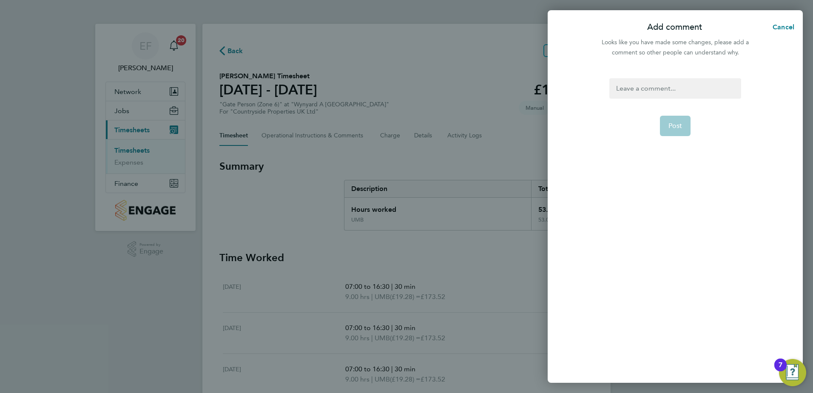
click at [645, 96] on div at bounding box center [674, 88] width 131 height 20
click at [619, 99] on div "Amended to 330 [DATE] as per [PERSON_NAME]" at bounding box center [674, 93] width 131 height 31
click at [669, 132] on span "Post" at bounding box center [675, 136] width 14 height 9
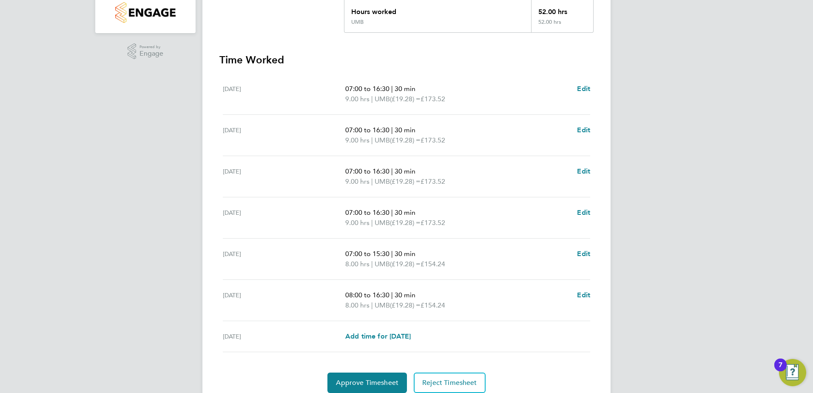
scroll to position [232, 0]
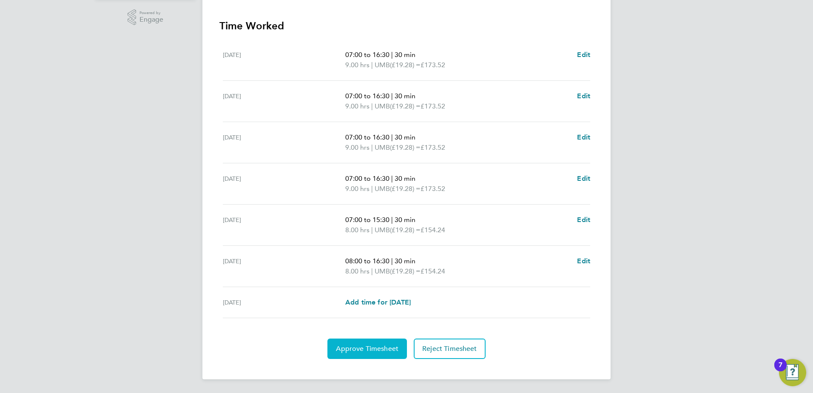
click at [386, 344] on button "Approve Timesheet" at bounding box center [367, 348] width 80 height 20
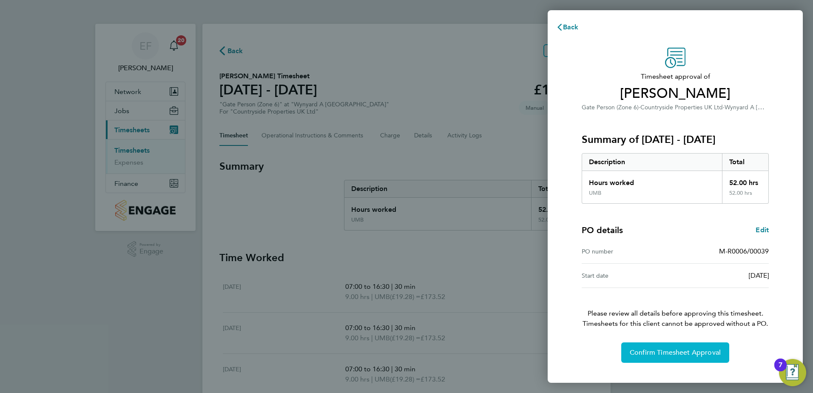
click at [680, 358] on button "Confirm Timesheet Approval" at bounding box center [675, 352] width 108 height 20
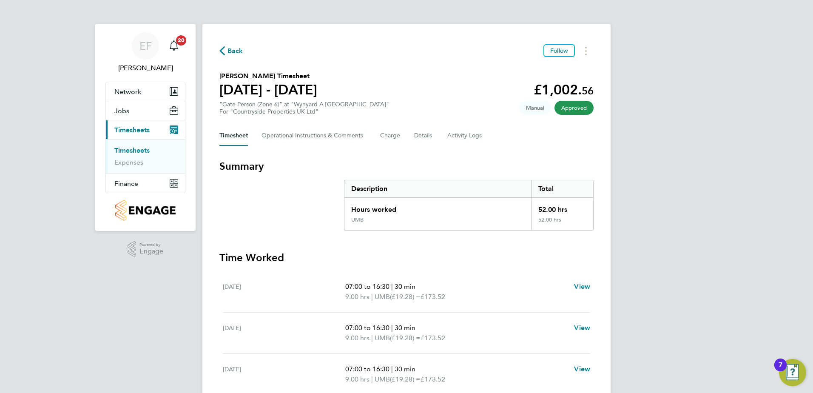
click at [131, 148] on link "Timesheets" at bounding box center [131, 150] width 35 height 8
